Goal: Check status: Check status

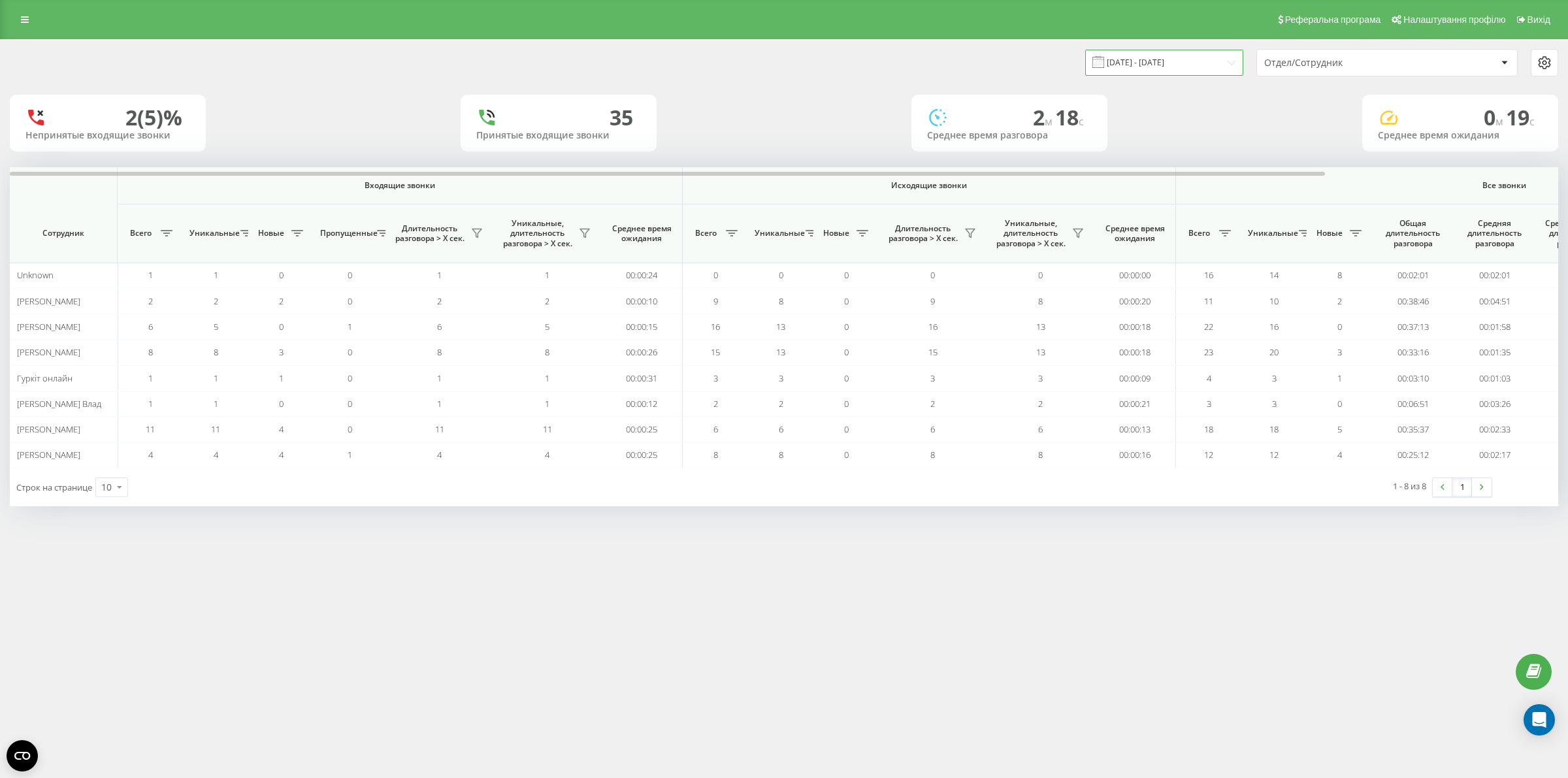
click at [1224, 58] on input "[DATE] - [DATE]" at bounding box center [1164, 62] width 158 height 25
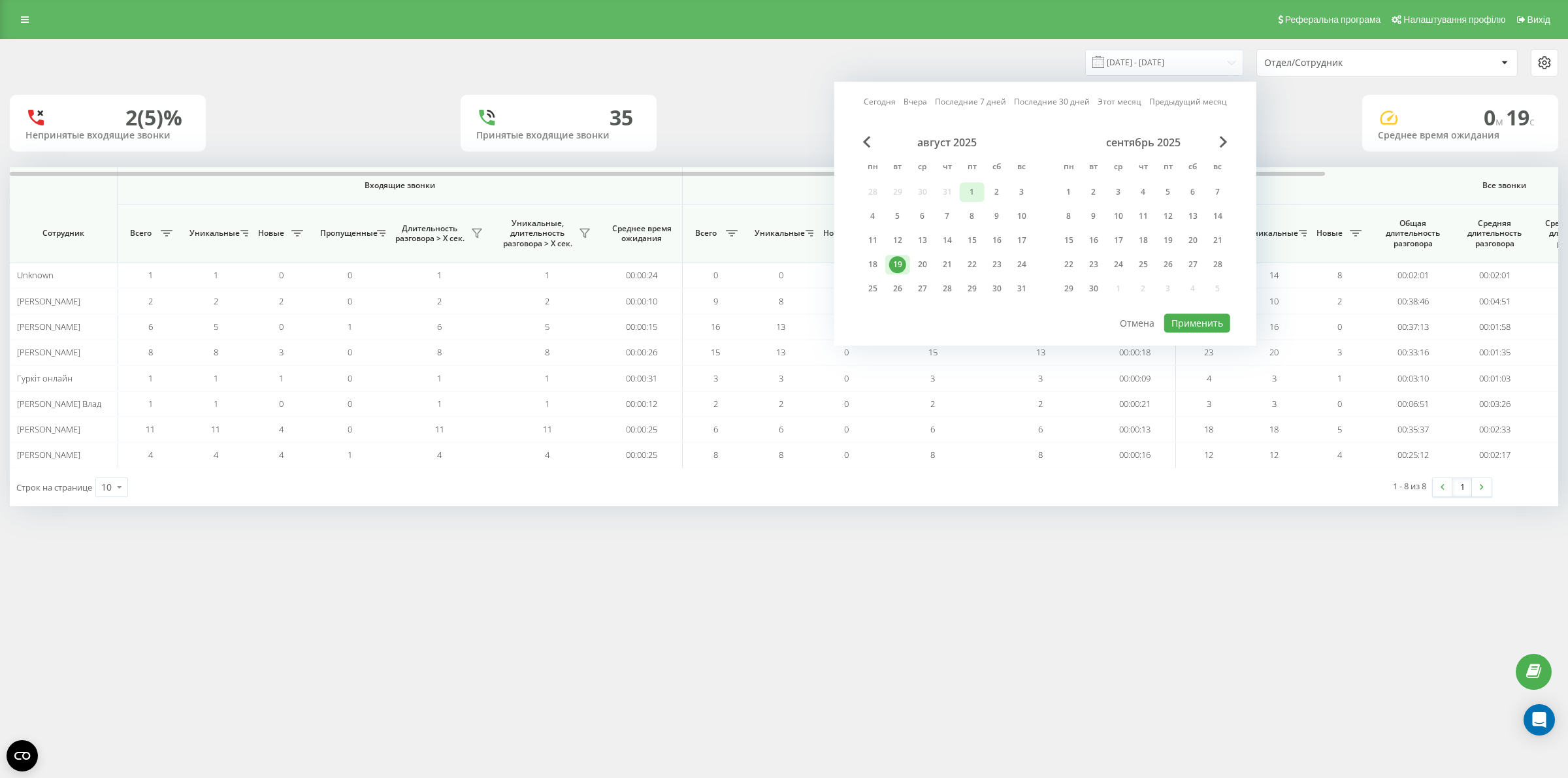
click at [977, 191] on div "1" at bounding box center [972, 192] width 17 height 17
click at [902, 260] on div "19" at bounding box center [898, 264] width 17 height 17
click at [1217, 318] on button "Применить" at bounding box center [1196, 322] width 66 height 19
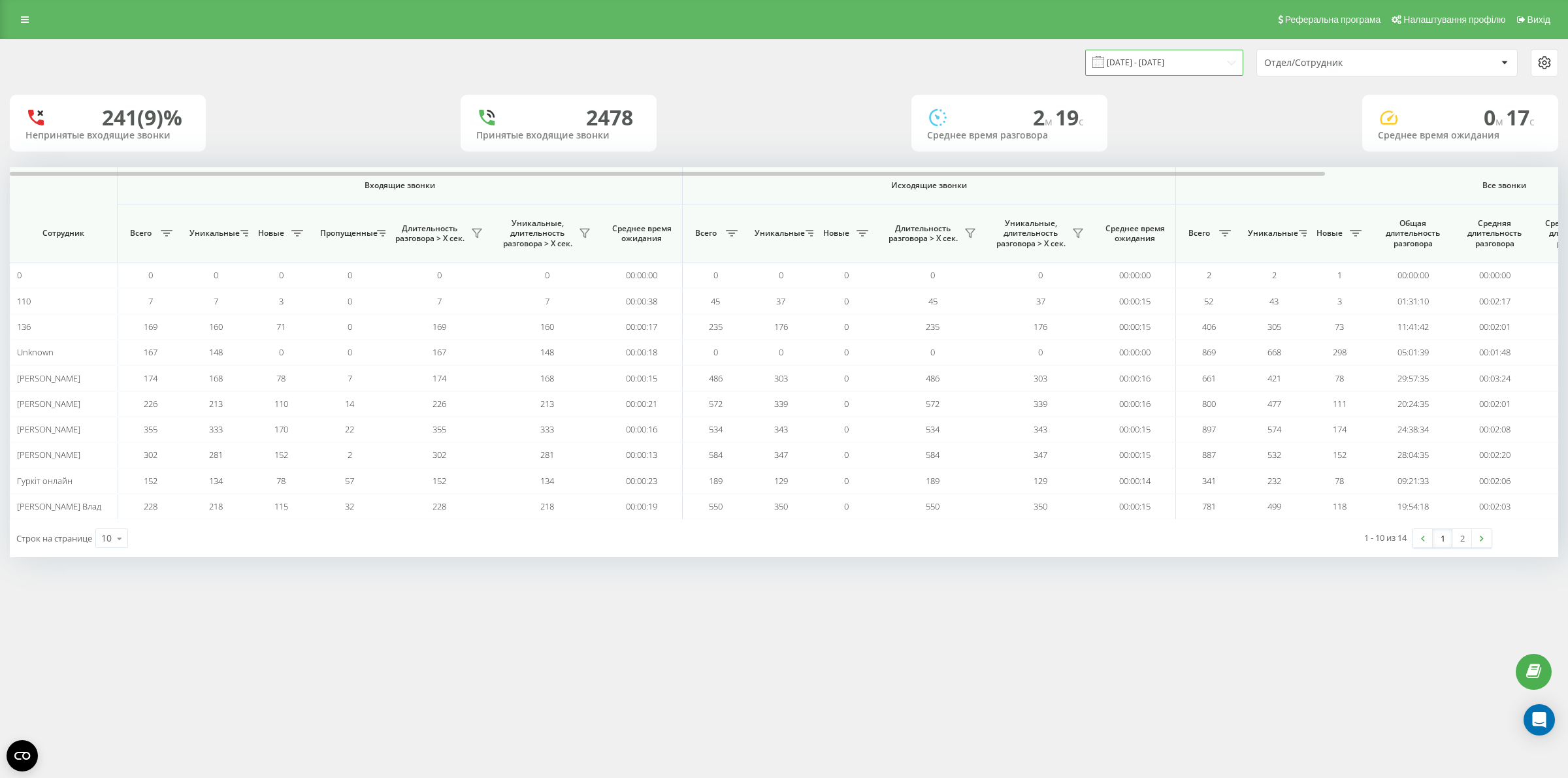
click at [1232, 61] on input "01.08.2025 - 19.08.2025" at bounding box center [1164, 62] width 158 height 25
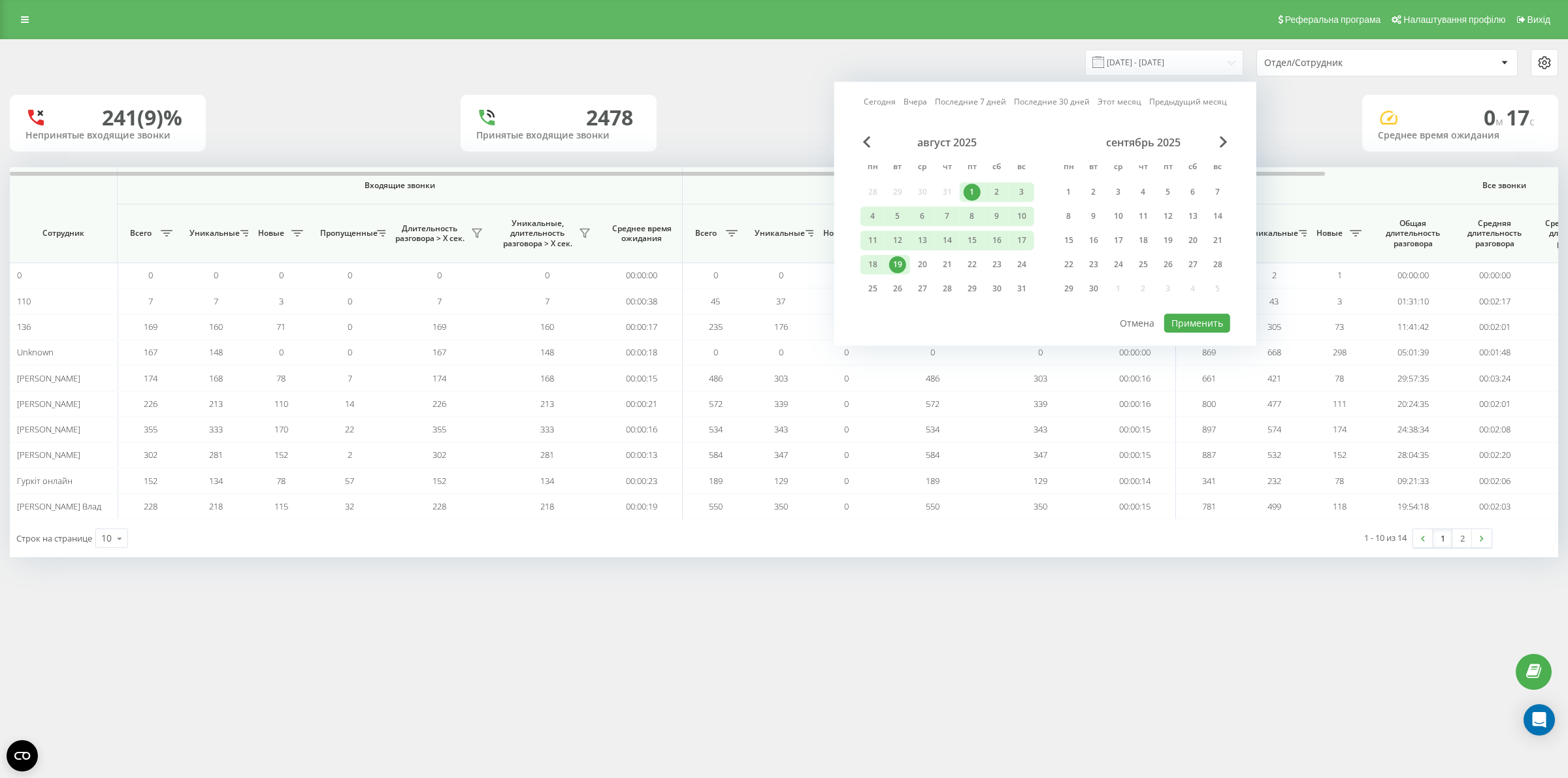
click at [896, 259] on div "19" at bounding box center [898, 264] width 17 height 17
click at [1212, 320] on button "Применить" at bounding box center [1196, 322] width 66 height 19
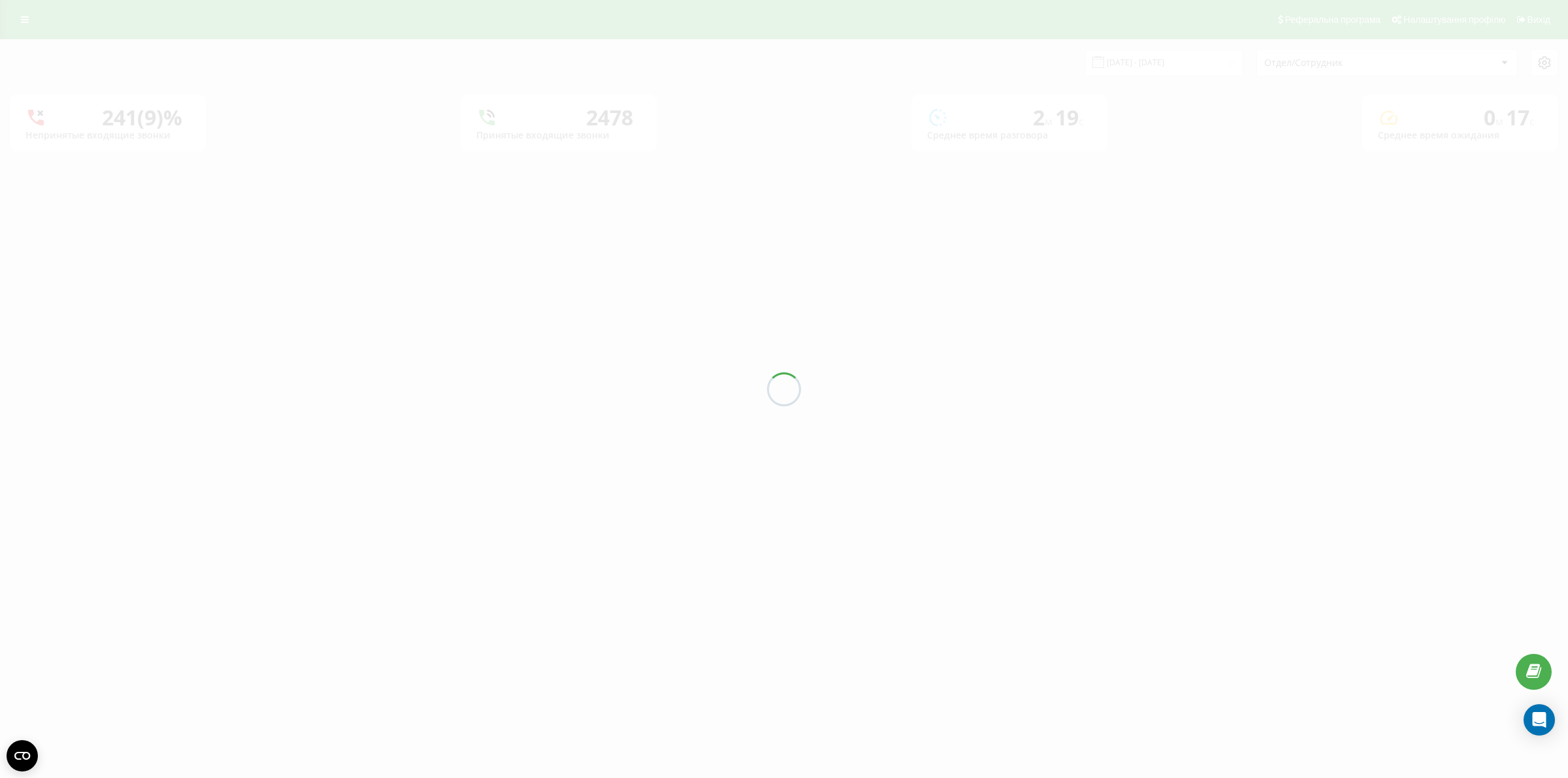
type input "[DATE] - [DATE]"
